Goal: Task Accomplishment & Management: Use online tool/utility

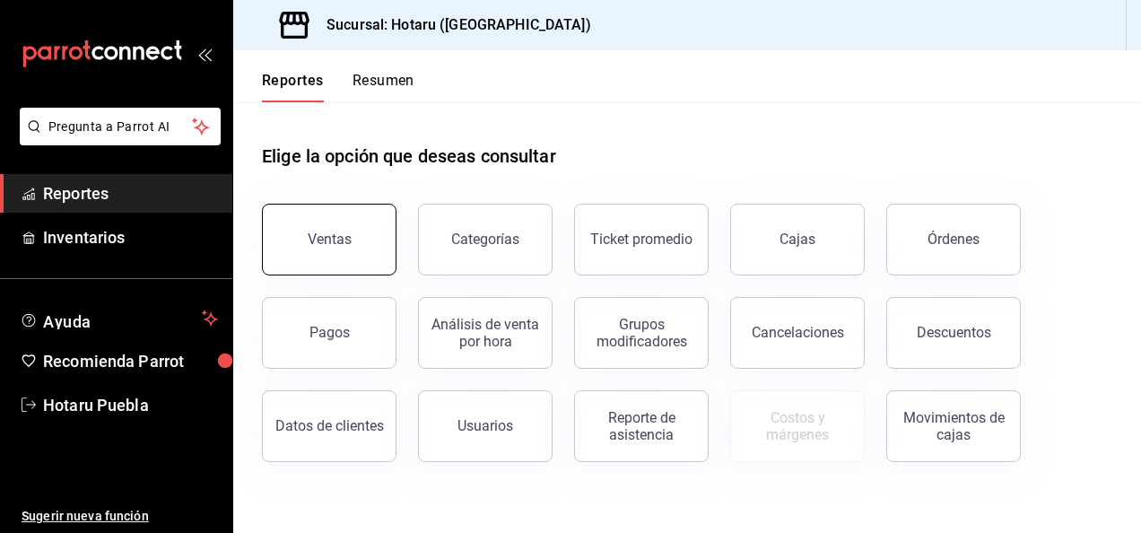
click at [348, 205] on div "Ventas" at bounding box center [318, 228] width 156 height 93
click at [341, 224] on button "Ventas" at bounding box center [329, 240] width 135 height 72
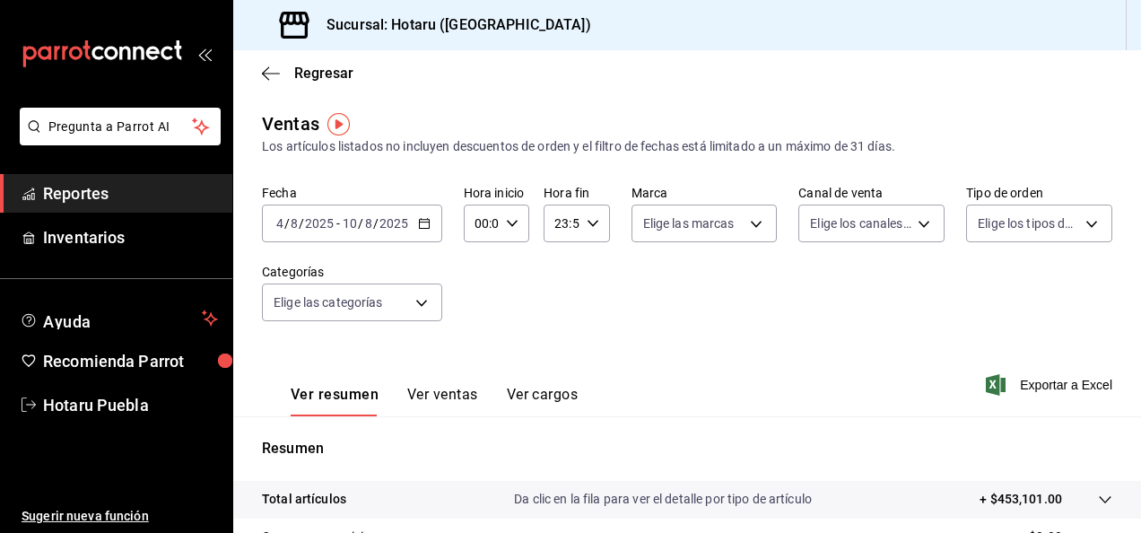
click at [416, 214] on div "[DATE] [DATE] - [DATE] [DATE]" at bounding box center [352, 224] width 180 height 38
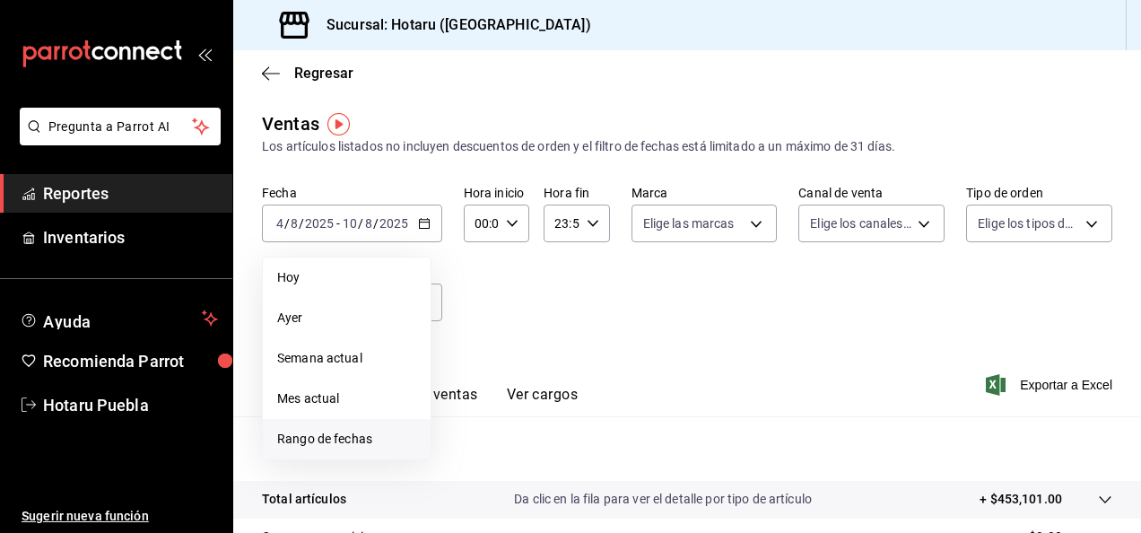
click at [354, 433] on span "Rango de fechas" at bounding box center [346, 439] width 139 height 19
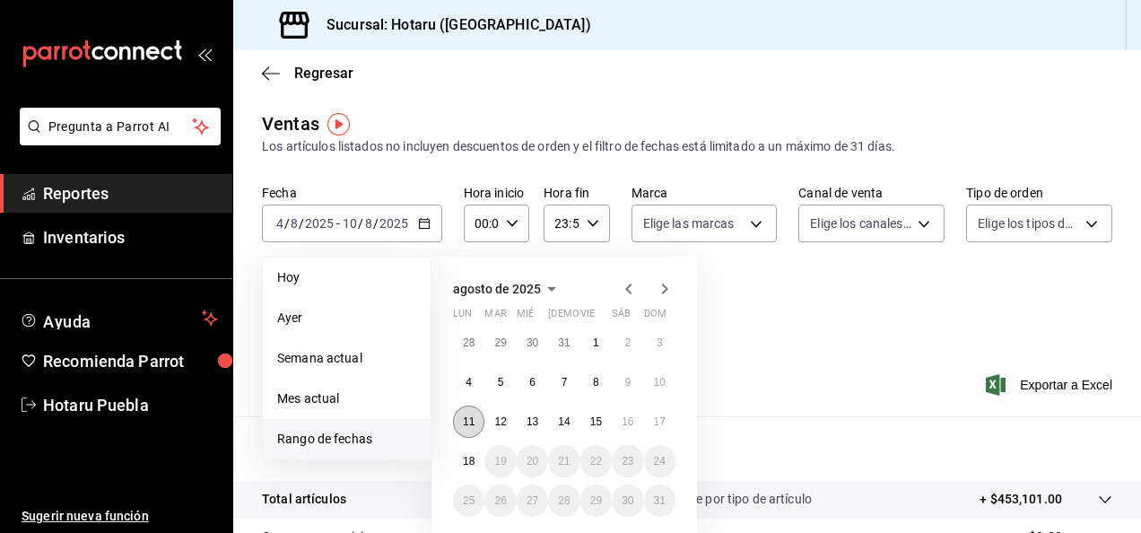
click at [468, 433] on button "11" at bounding box center [468, 422] width 31 height 32
click at [472, 453] on button "18" at bounding box center [468, 461] width 31 height 32
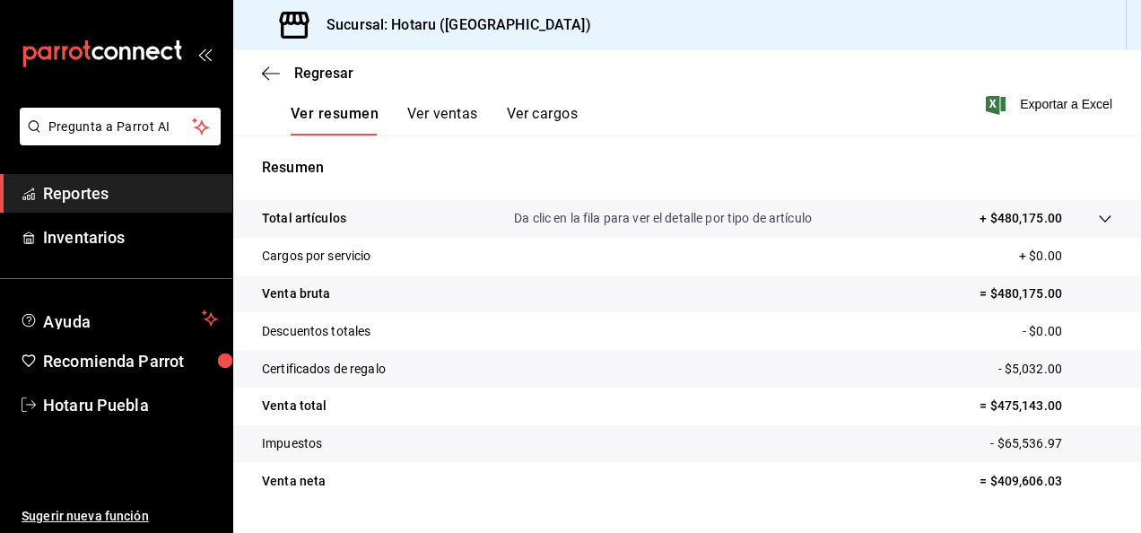
scroll to position [282, 0]
click at [1028, 101] on span "Exportar a Excel" at bounding box center [1051, 103] width 123 height 22
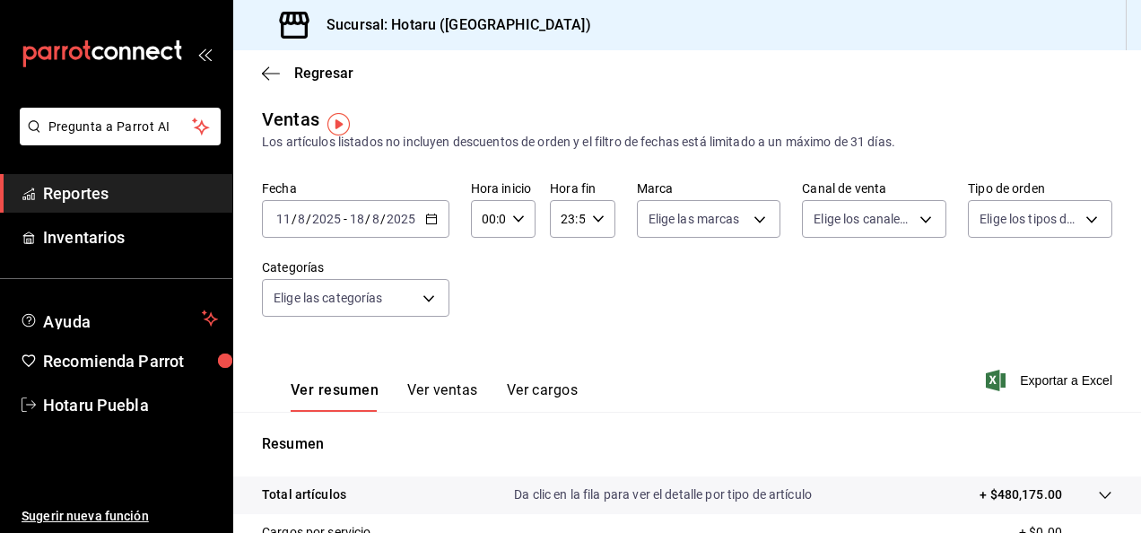
scroll to position [0, 0]
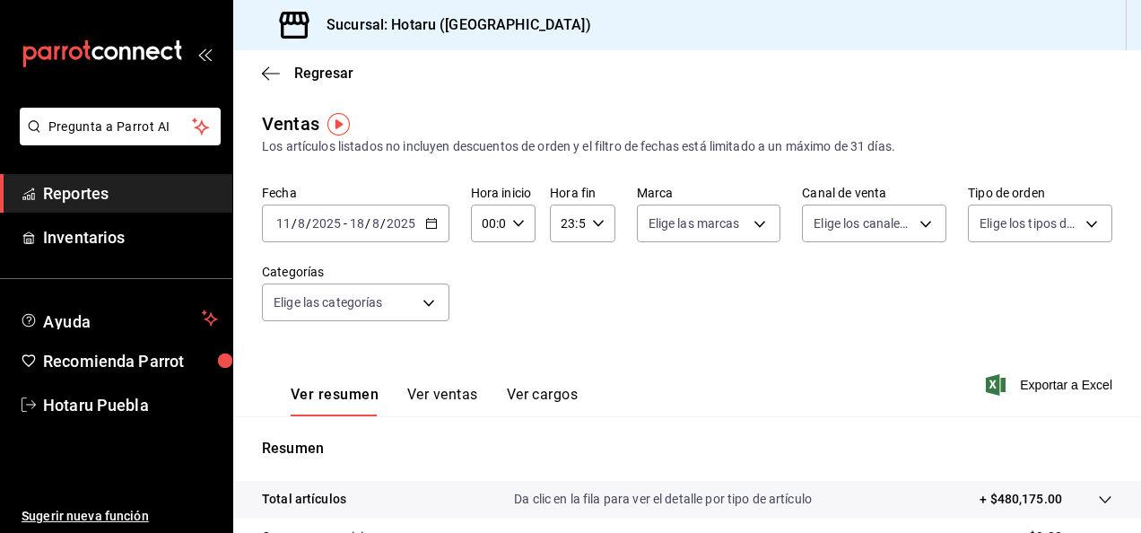
click at [431, 220] on \(Stroke\) "button" at bounding box center [431, 224] width 11 height 10
